Goal: Task Accomplishment & Management: Use online tool/utility

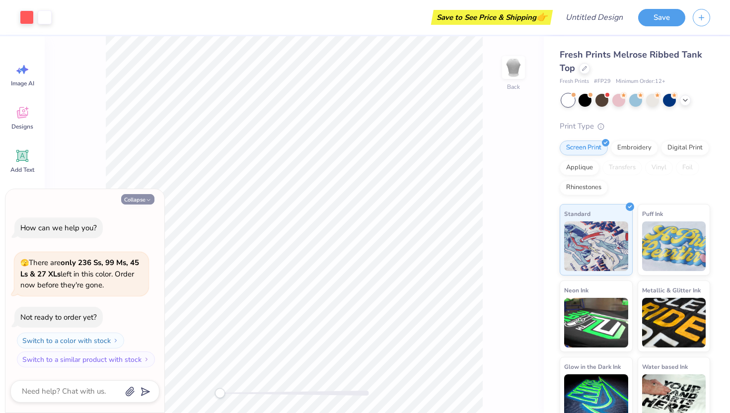
click at [130, 199] on button "Collapse" at bounding box center [137, 199] width 33 height 10
type textarea "x"
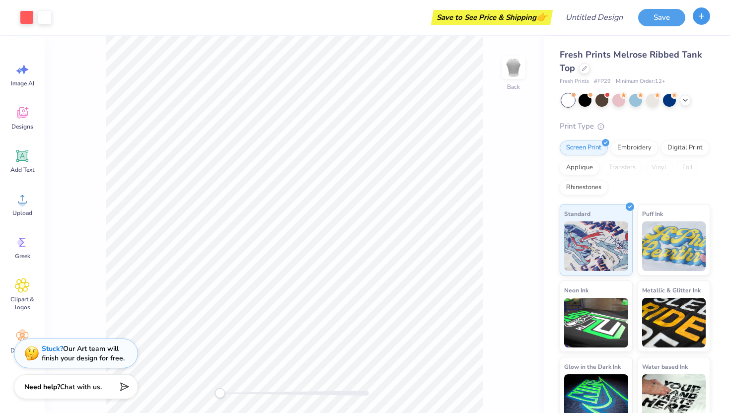
click at [699, 17] on icon "button" at bounding box center [701, 16] width 8 height 8
click at [585, 18] on input "Design Title" at bounding box center [606, 17] width 49 height 20
click at [230, 1] on div "Save to See Price & Shipping 👉" at bounding box center [288, 17] width 523 height 35
click at [24, 118] on icon at bounding box center [22, 112] width 15 height 15
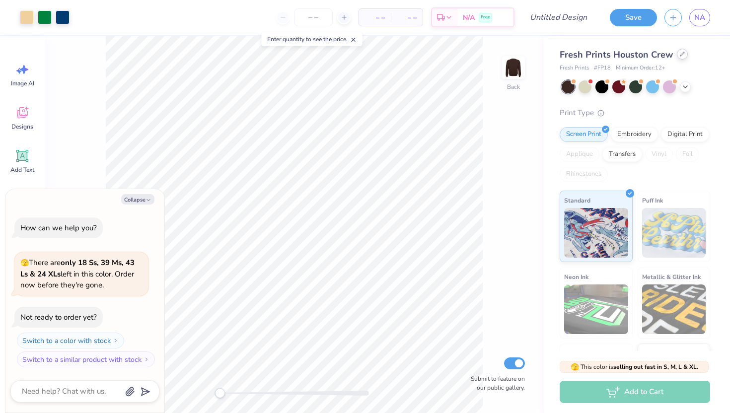
click at [681, 54] on icon at bounding box center [682, 54] width 5 height 5
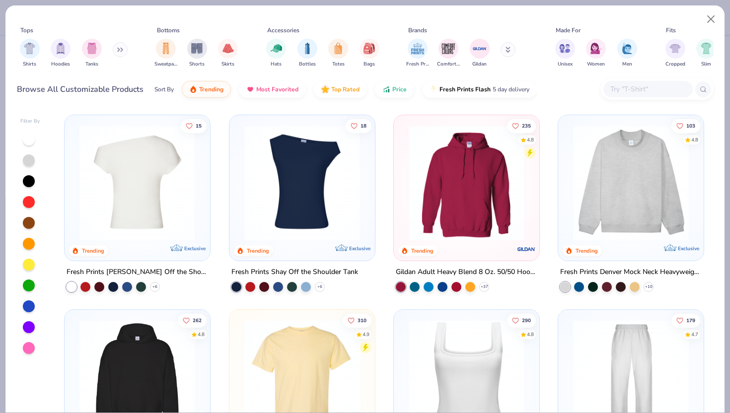
click at [145, 200] on img at bounding box center [138, 183] width 126 height 116
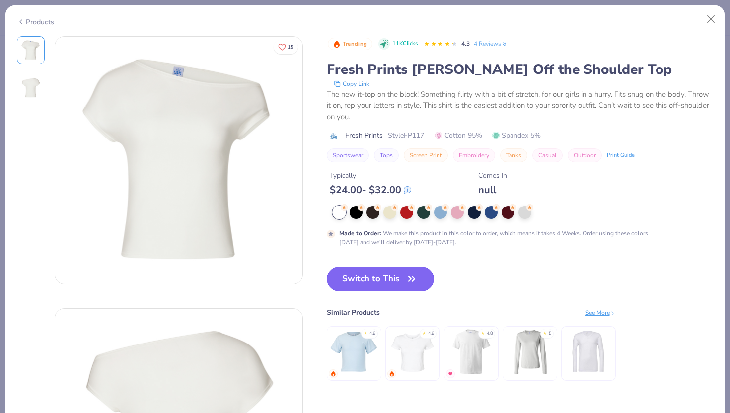
click at [383, 278] on button "Switch to This" at bounding box center [381, 279] width 108 height 25
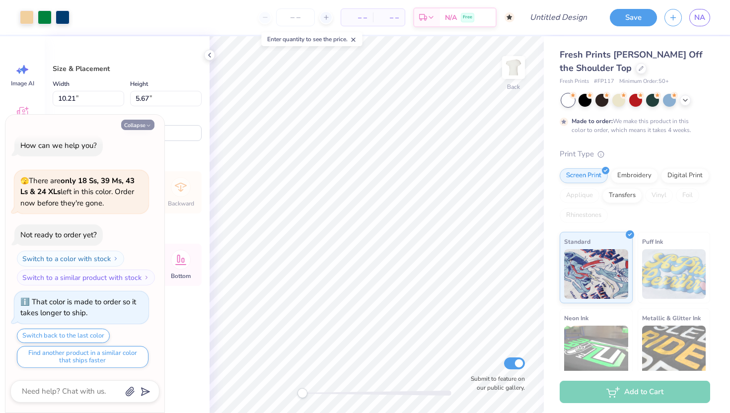
click at [141, 122] on button "Collapse" at bounding box center [137, 125] width 33 height 10
type textarea "x"
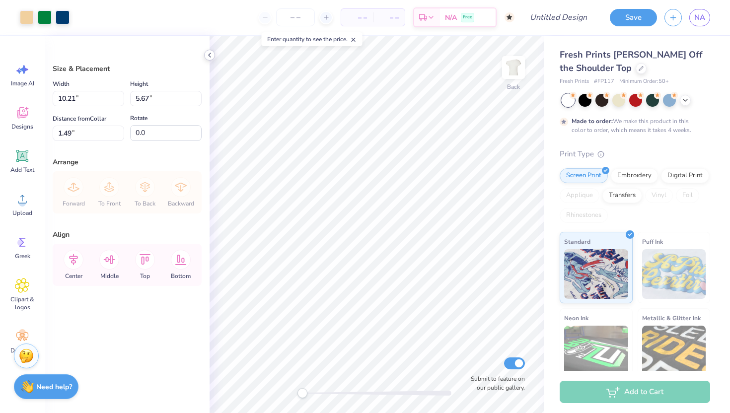
click at [206, 54] on icon at bounding box center [210, 55] width 8 height 8
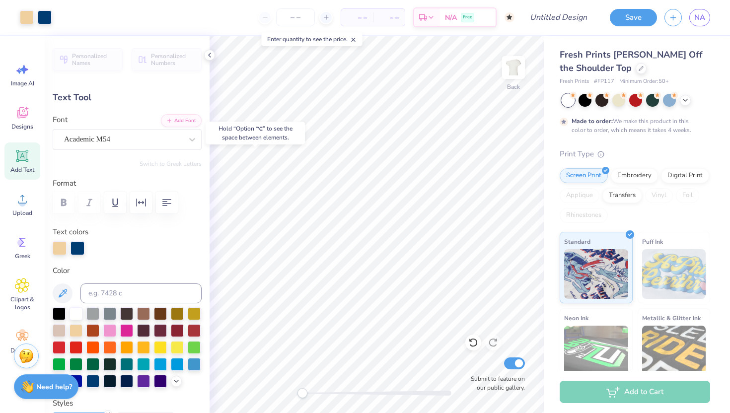
type input "0.0"
type input "1.59"
type input "2.55"
type input "3.74"
type textarea "T"
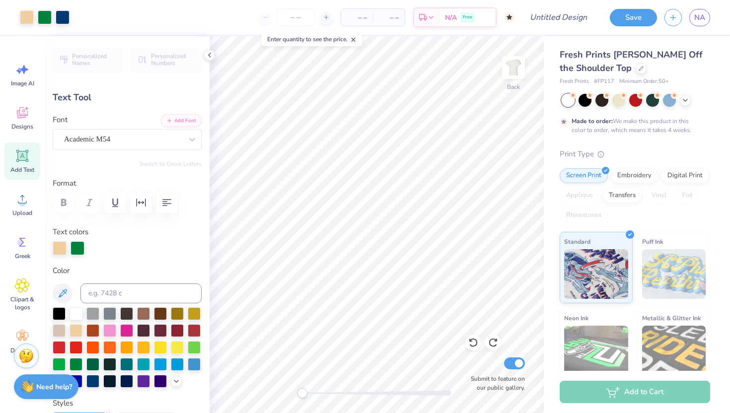
type input "2.05"
type input "2.70"
type input "4.00"
type input "-5.5"
type textarea "T"
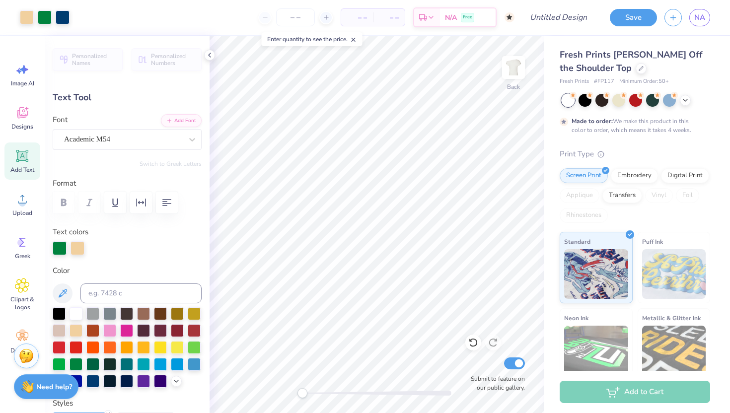
type input "0.0"
type input "1.80"
type input "2.61"
type input "4.30"
type input "-3.5"
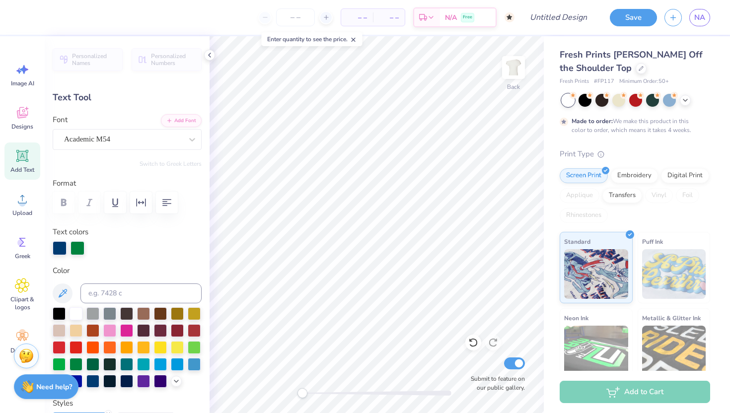
type textarea "r"
type input "0.0"
type input "1.59"
type input "2.55"
type input "3.74"
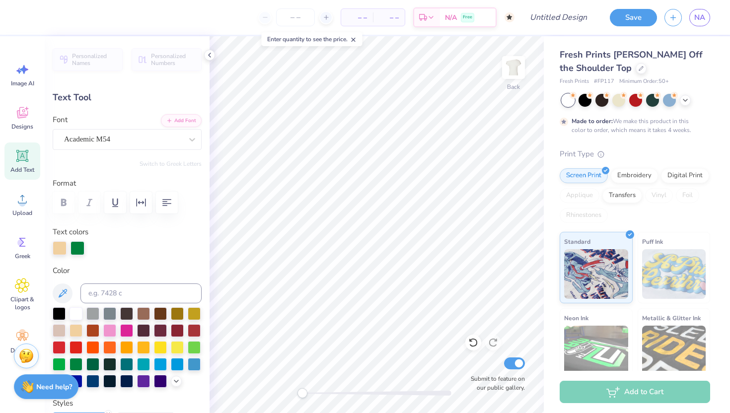
type textarea "I"
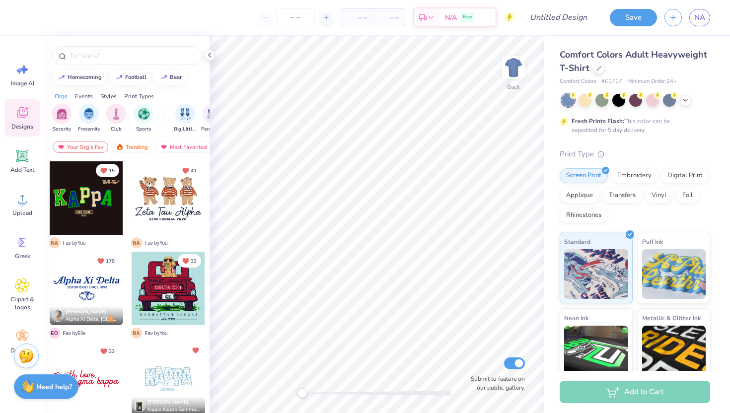
click at [163, 197] on div at bounding box center [169, 198] width 74 height 74
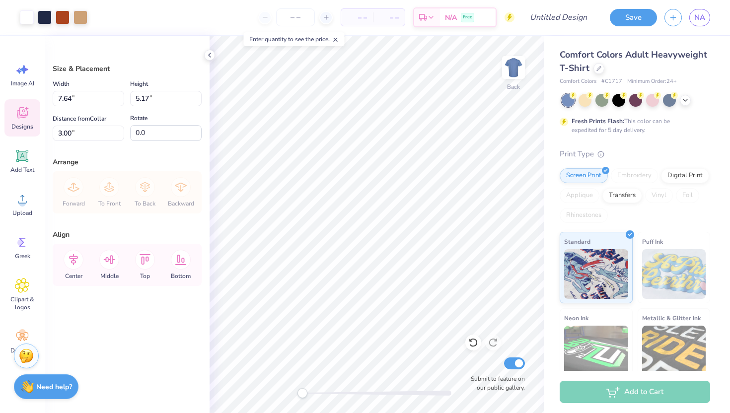
click at [16, 120] on div "Designs" at bounding box center [22, 117] width 36 height 37
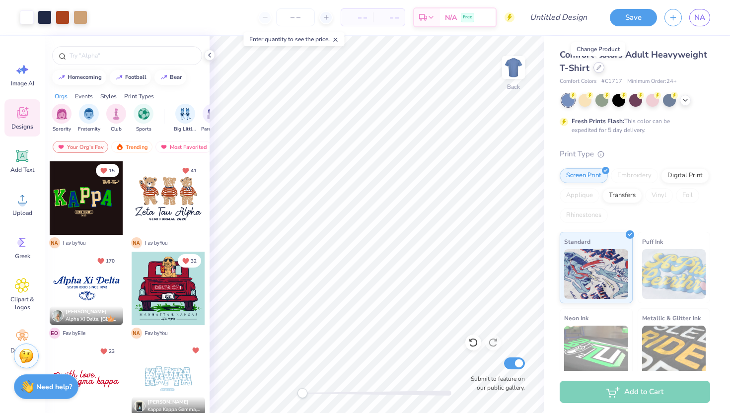
click at [598, 70] on div at bounding box center [599, 67] width 11 height 11
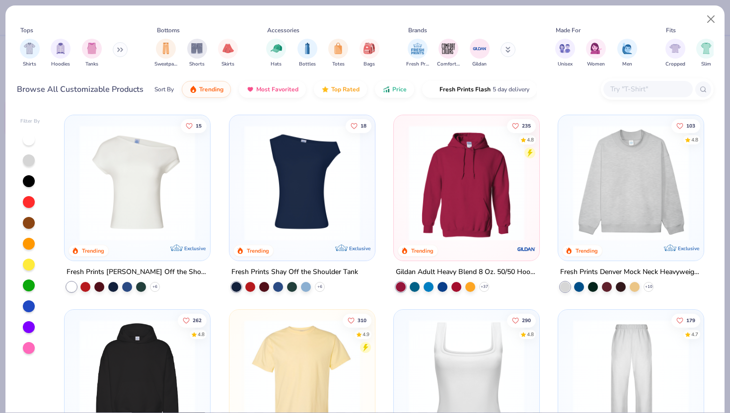
click at [153, 193] on img at bounding box center [138, 183] width 126 height 116
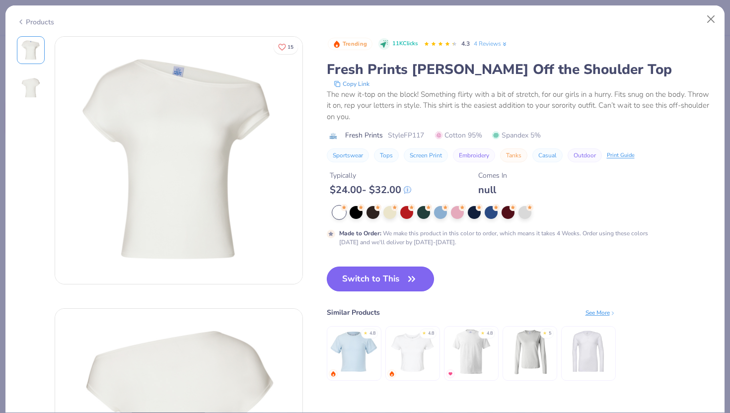
click at [359, 283] on button "Switch to This" at bounding box center [381, 279] width 108 height 25
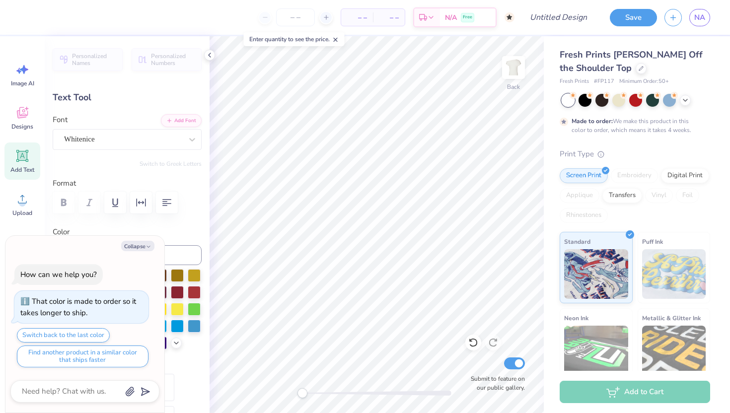
scroll to position [0, 2]
type textarea "x"
type textarea "Zeta Tau Alpha\"
type textarea "x"
type textarea "Zeta Tau Alpha"
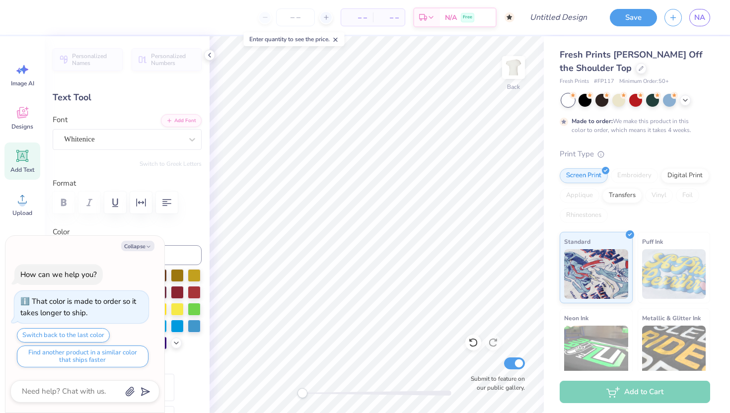
type textarea "x"
type textarea "Zeta Tau Alph"
type textarea "x"
type textarea "Zeta Tau Alp"
type textarea "x"
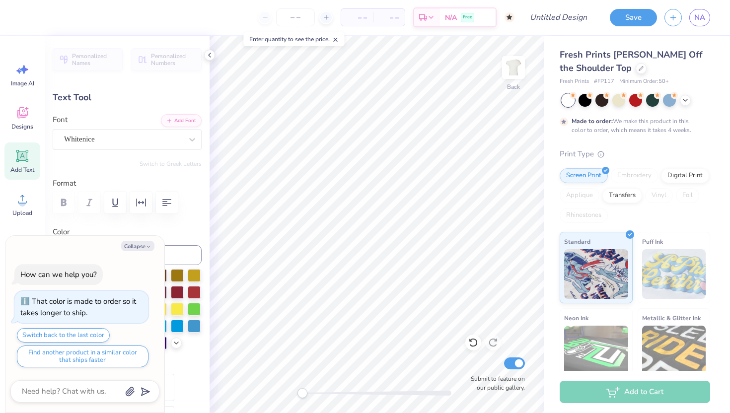
type textarea "Zeta Tau Al"
type textarea "x"
type textarea "Zeta Tau A"
type textarea "x"
type textarea "Zeta Tau"
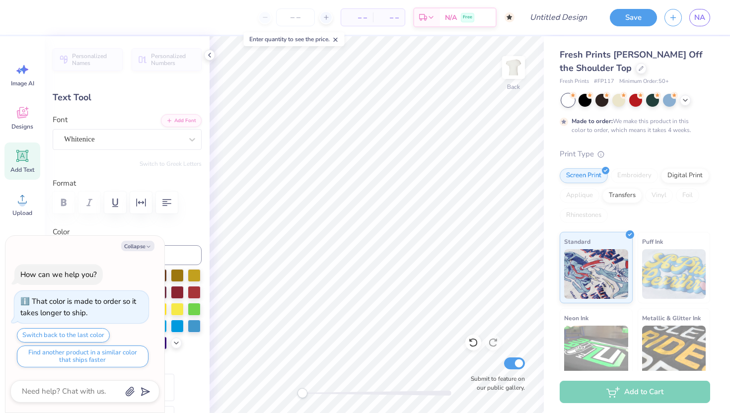
type textarea "x"
type textarea "Zeta Tau"
type textarea "x"
type textarea "Zeta Ta"
type textarea "x"
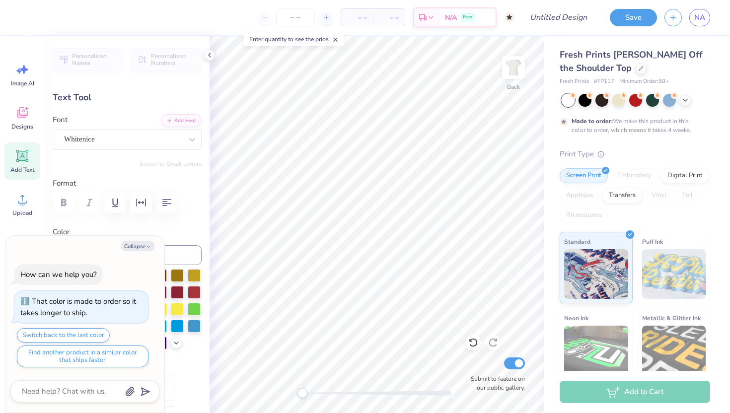
type textarea "Zeta T"
type textarea "x"
type textarea "Zeta"
type textarea "x"
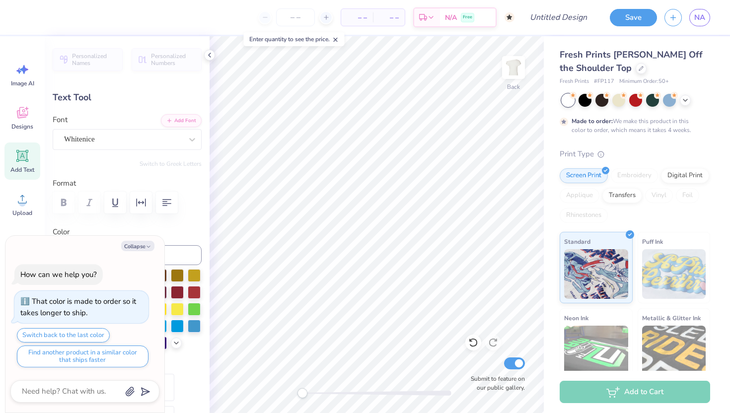
type textarea "Zeta"
type textarea "x"
type textarea "Zet"
type textarea "x"
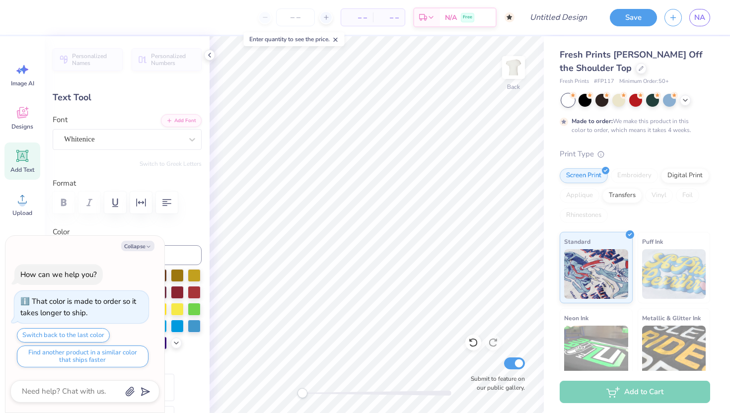
type textarea "Ze"
type textarea "x"
type textarea "Z"
type textarea "x"
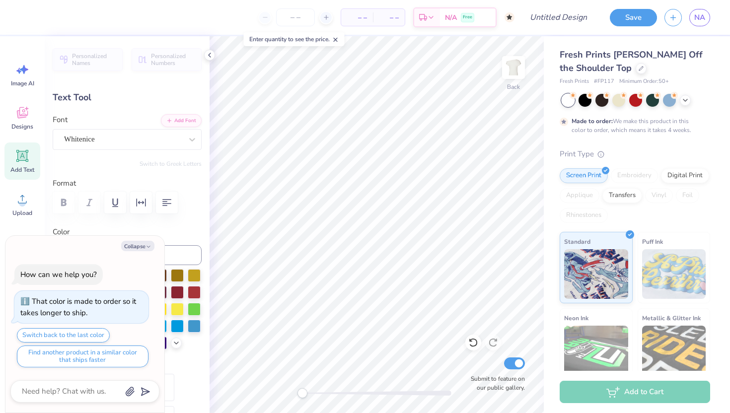
type textarea "D"
type textarea "x"
type textarea "De"
type textarea "x"
type textarea "Del"
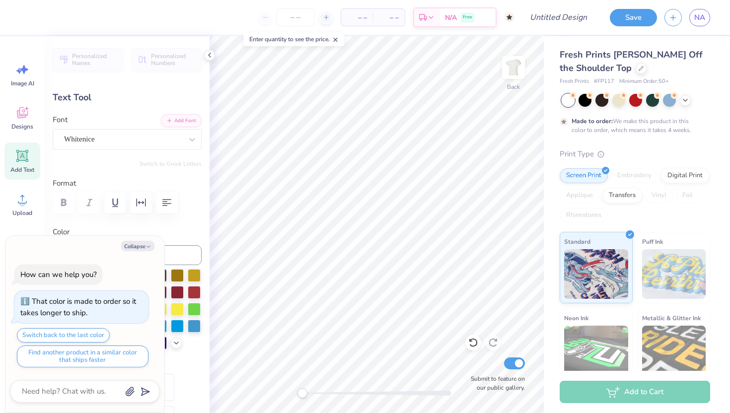
type textarea "x"
type textarea "Delt"
type textarea "x"
type textarea "Delta"
type textarea "x"
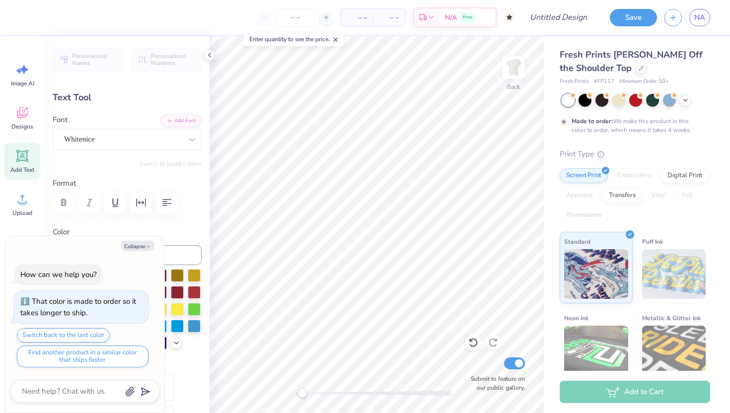
type textarea "Delta"
type textarea "x"
type textarea "Delta e"
type textarea "x"
type textarea "Delta el"
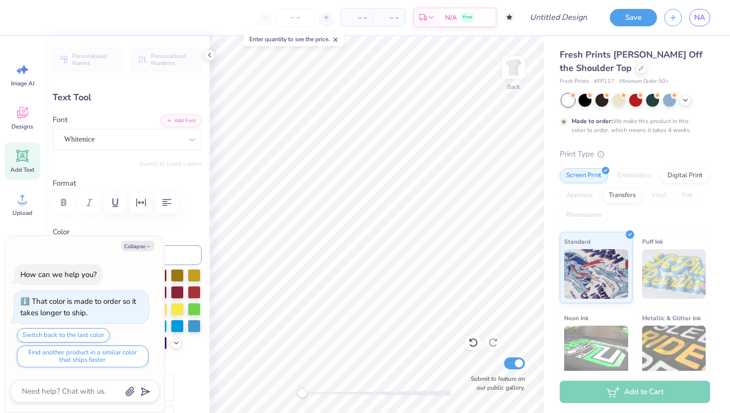
scroll to position [0, 0]
type textarea "x"
type textarea "Delta e"
type textarea "x"
type textarea "Delta"
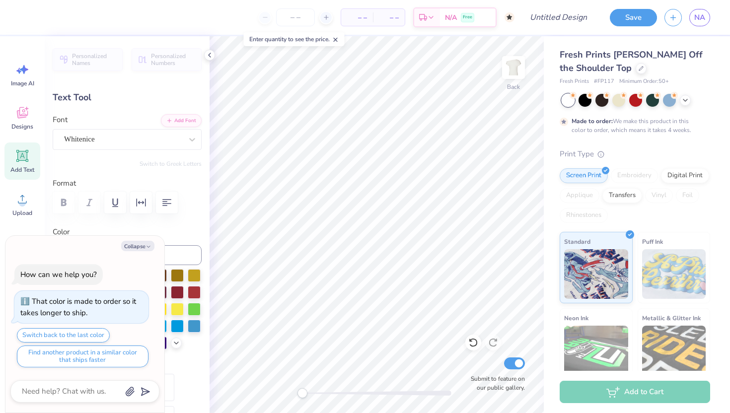
scroll to position [0, 0]
type textarea "x"
type textarea "Delta D"
type textarea "x"
type textarea "Delta De"
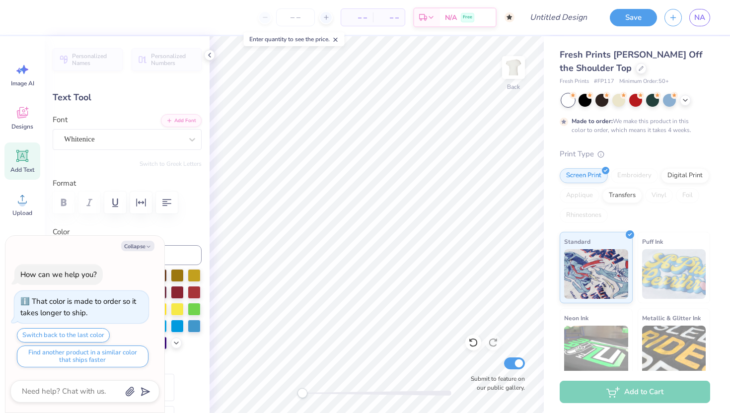
type textarea "x"
type textarea "Delta Del"
type textarea "x"
type textarea "Delta Delt"
type textarea "x"
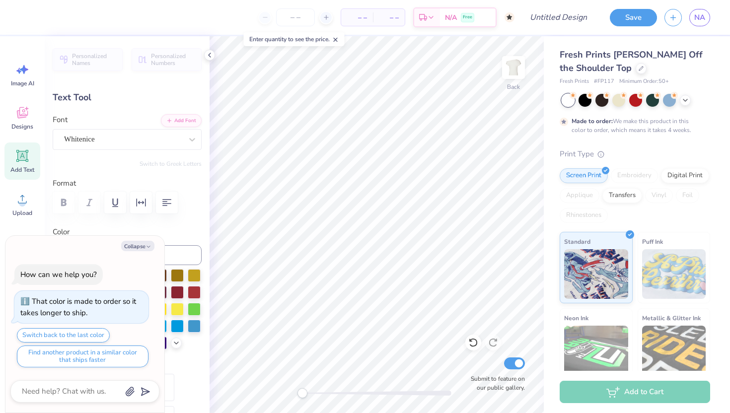
type textarea "Delta Delta"
type textarea "x"
type textarea "Delta Delta"
type textarea "x"
type textarea "Delta Delta D"
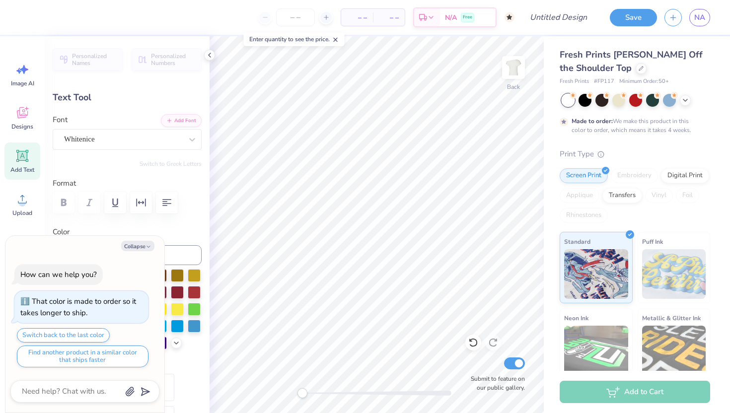
type textarea "x"
type textarea "Delta Delta DE"
type textarea "x"
type textarea "Delta Delta DEe"
type textarea "x"
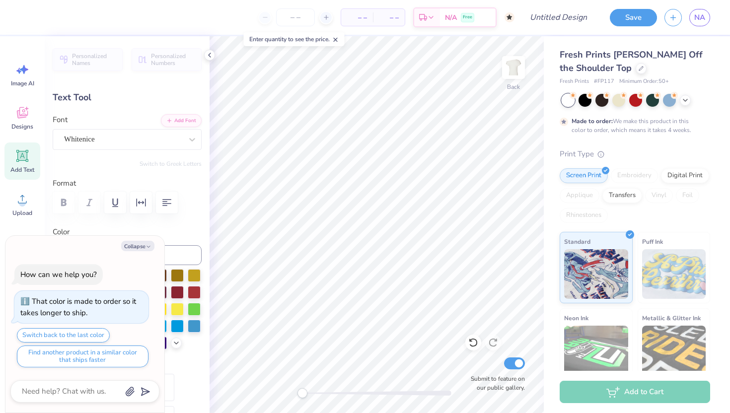
type textarea "Delta Delta DEel"
type textarea "x"
type textarea "Delta Delta DEelt"
type textarea "x"
type textarea "Delta Delta DEel"
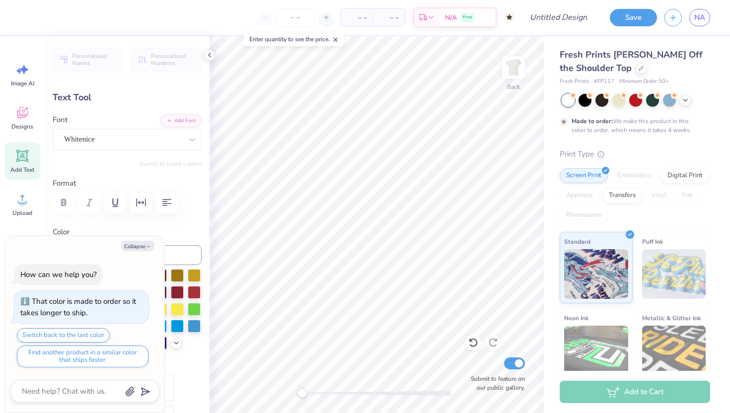
type textarea "x"
type textarea "Delta Delta DEe"
type textarea "x"
type textarea "Delta Delta DE"
type textarea "x"
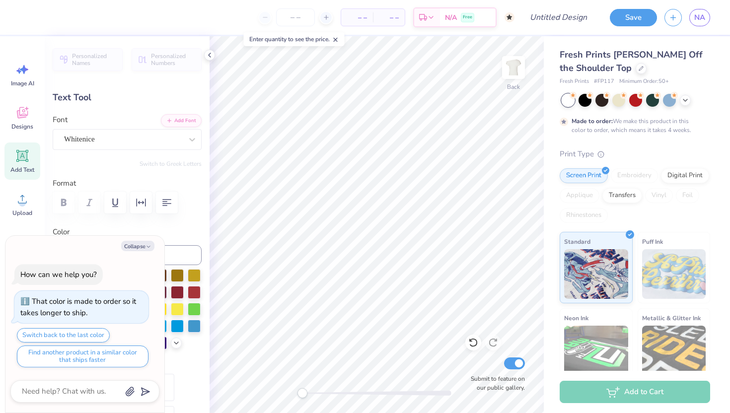
type textarea "Delta Delta D"
type textarea "x"
type textarea "Delta Delta De"
type textarea "x"
type textarea "Delta Delta Del"
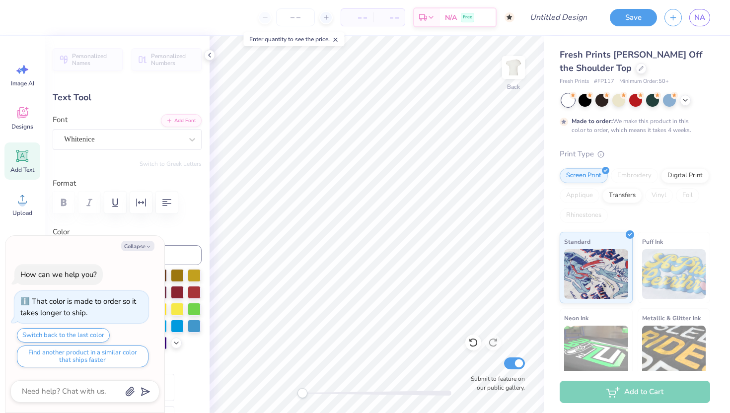
type textarea "x"
type textarea "Delta Delta Delta"
type textarea "x"
type input "4.30"
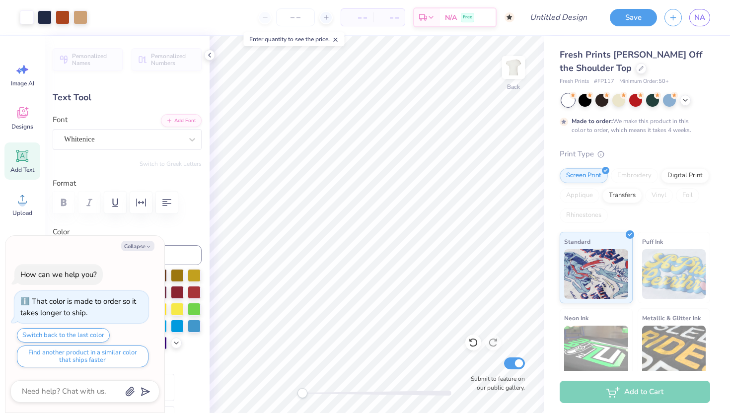
type input "0.27"
type input "7.90"
type textarea "x"
type textarea "SEMI FORMAL 202"
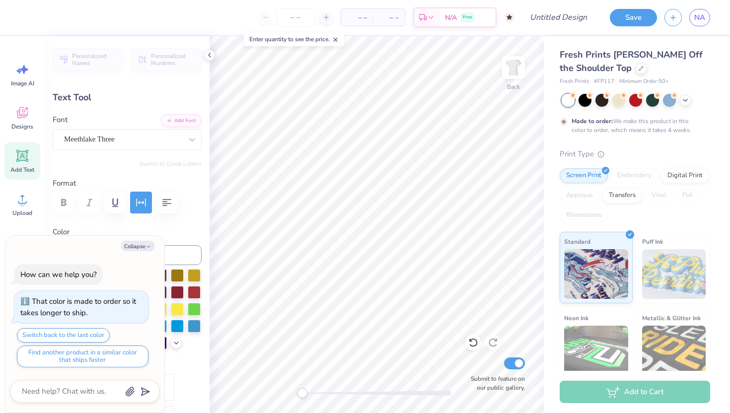
type textarea "x"
type textarea "SEMI FORMAL 20"
type textarea "x"
type textarea "SEMI FORMAL 2"
type textarea "x"
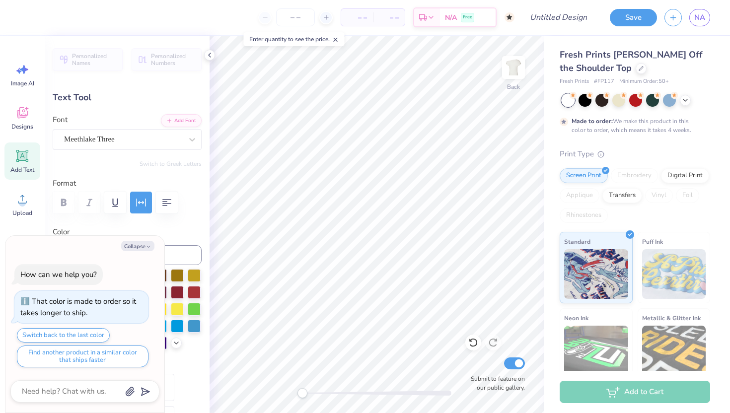
scroll to position [0, 0]
type textarea "SEMI"
type textarea "x"
type textarea "SEM"
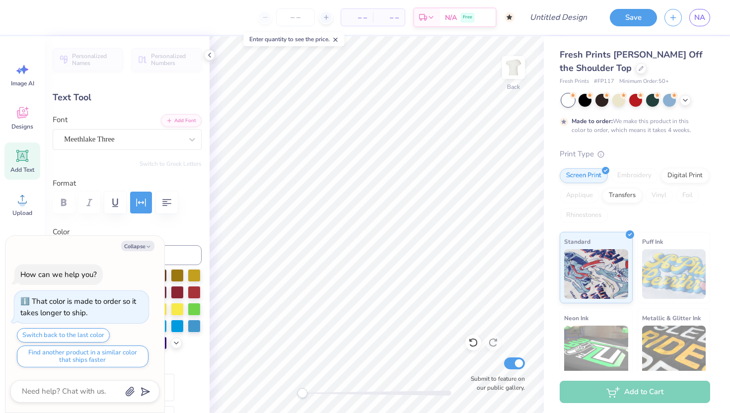
type textarea "x"
type textarea "SE"
type textarea "x"
type textarea "S"
type textarea "x"
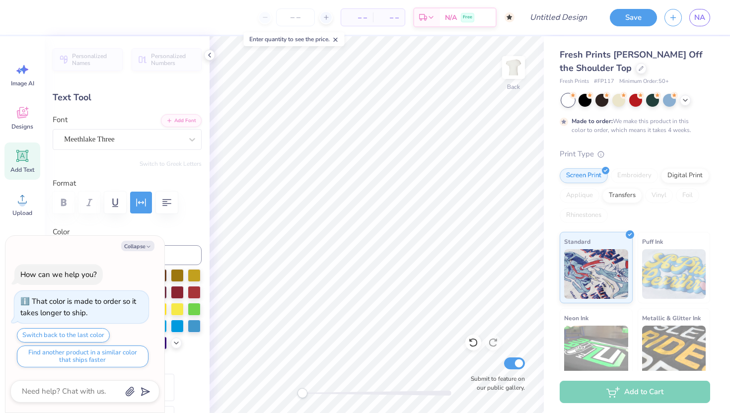
type textarea "x"
type textarea "V"
type textarea "x"
type textarea "Vi"
type textarea "x"
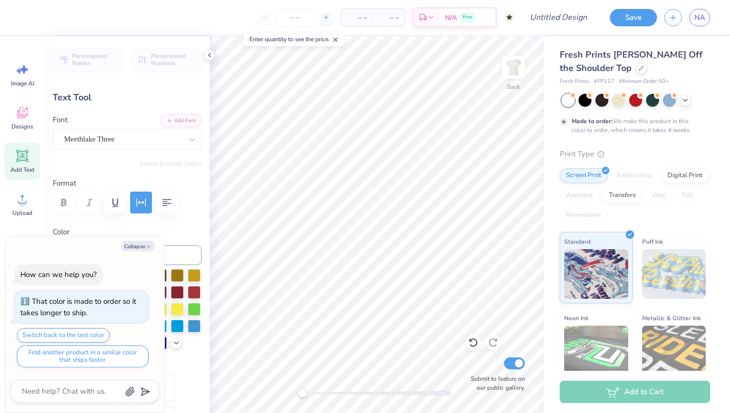
type textarea "Vil"
type textarea "x"
type textarea "Vill"
type textarea "x"
type textarea "Villa"
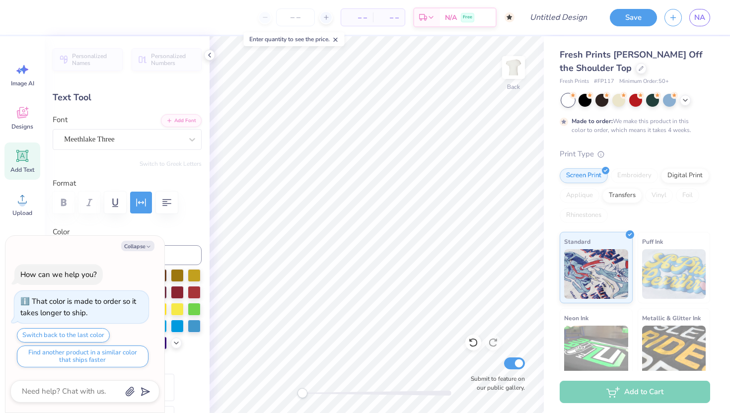
type textarea "x"
type textarea "Villan"
type textarea "x"
type textarea "Villano"
type textarea "x"
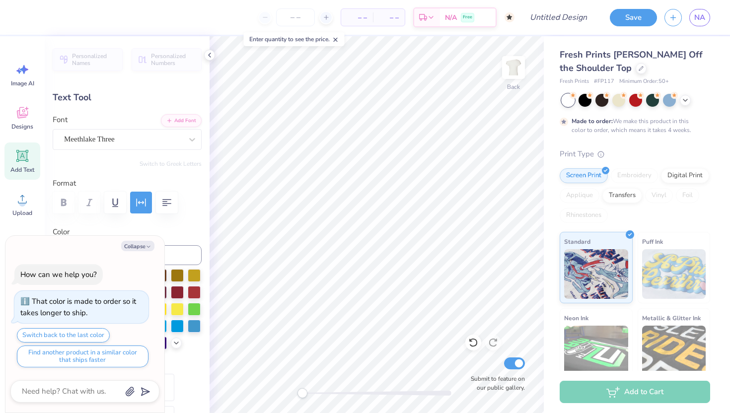
type textarea "Villanov"
type textarea "x"
type textarea "Villanova"
type textarea "x"
type textarea "Villanova,"
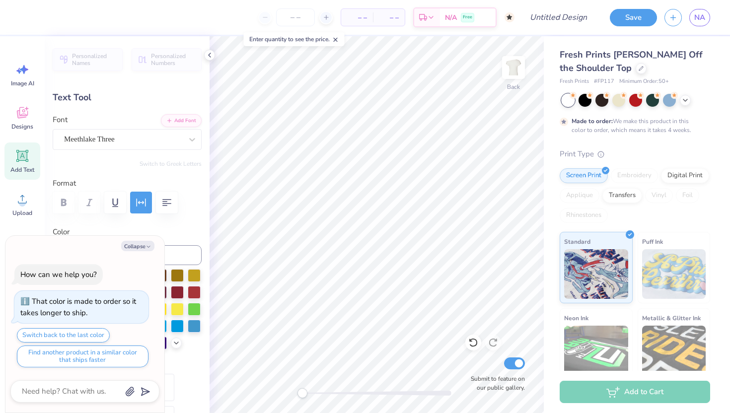
type textarea "x"
type textarea "Villanova,"
type textarea "x"
type textarea "Villanova, P"
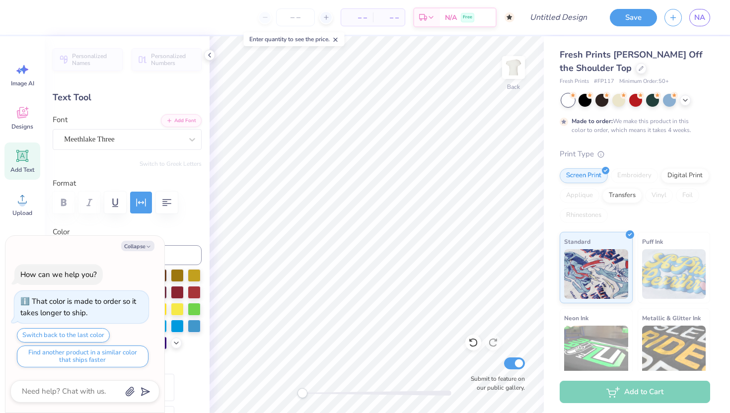
type textarea "x"
type textarea "Villanova, PA"
type textarea "x"
type input "3.42"
type input "7.93"
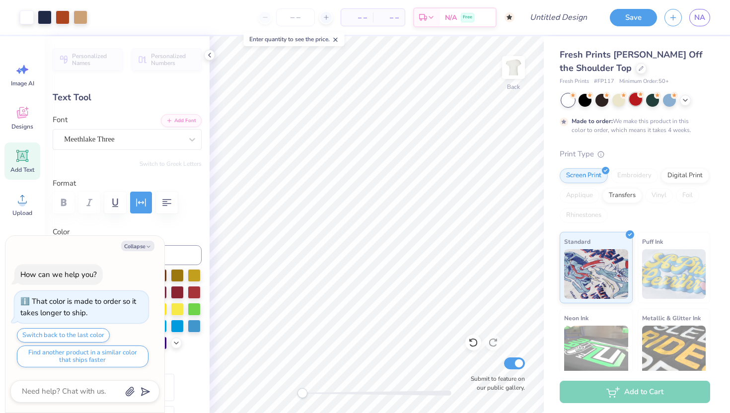
click at [639, 96] on g at bounding box center [640, 94] width 7 height 7
click at [681, 99] on div at bounding box center [685, 99] width 11 height 11
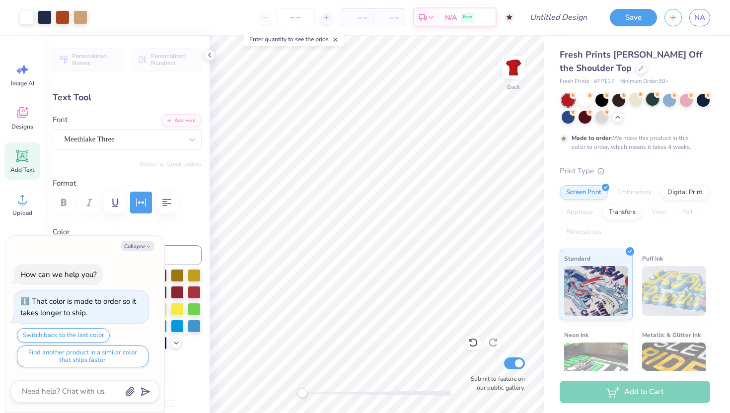
click at [654, 98] on div at bounding box center [652, 99] width 13 height 13
type textarea "x"
type input "8.77"
type input "1.09"
type input "6.75"
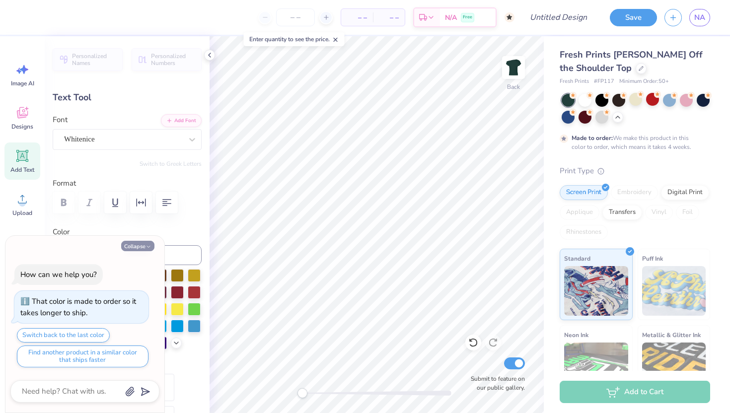
click at [136, 246] on button "Collapse" at bounding box center [137, 246] width 33 height 10
type textarea "x"
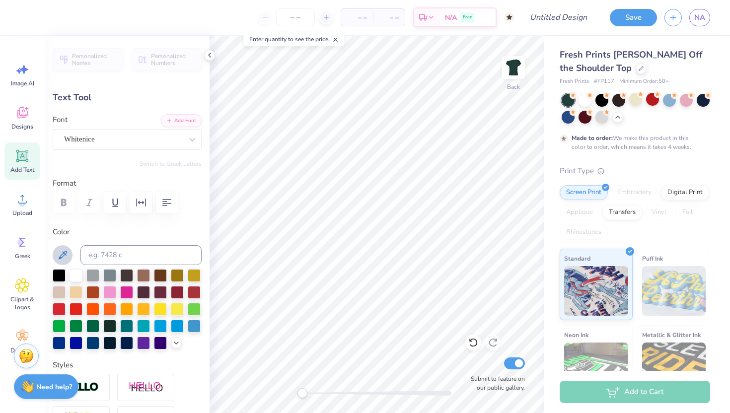
click at [64, 250] on icon at bounding box center [63, 255] width 12 height 12
click at [74, 296] on div at bounding box center [76, 291] width 13 height 13
click at [589, 115] on div at bounding box center [585, 116] width 13 height 13
click at [667, 96] on div at bounding box center [669, 99] width 13 height 13
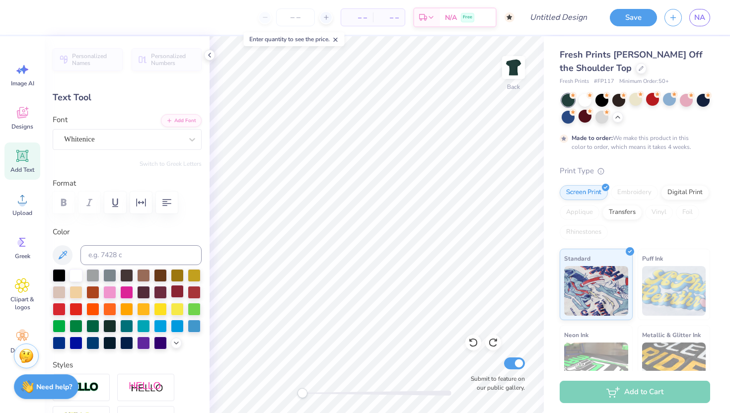
click at [177, 290] on div at bounding box center [177, 291] width 13 height 13
click at [585, 101] on div at bounding box center [585, 99] width 13 height 13
